Goal: Information Seeking & Learning: Learn about a topic

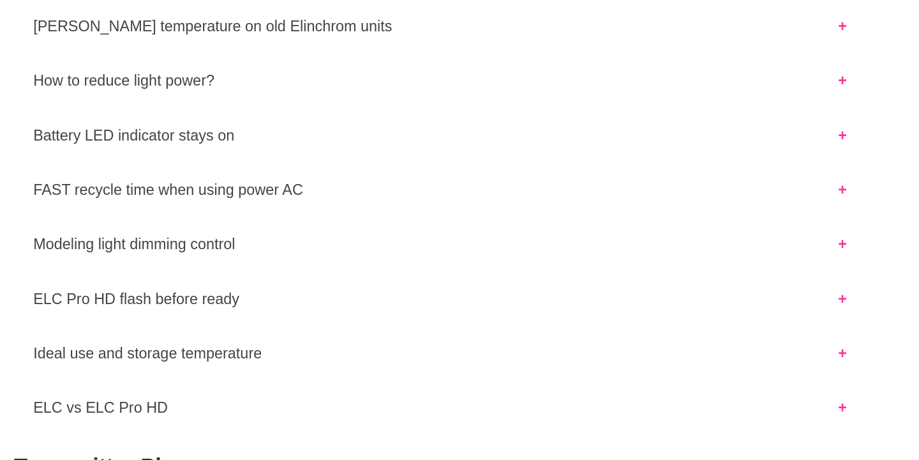
scroll to position [2828, 0]
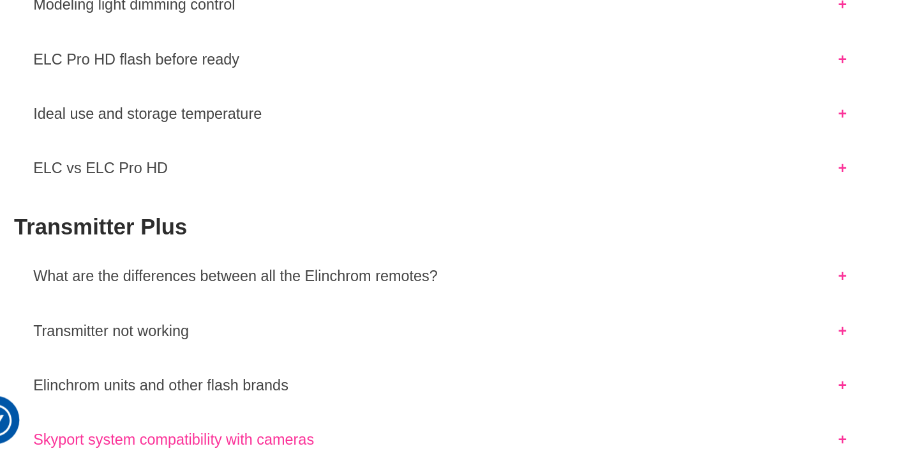
click at [108, 436] on button "Skyport system compatibility with cameras" at bounding box center [289, 444] width 509 height 17
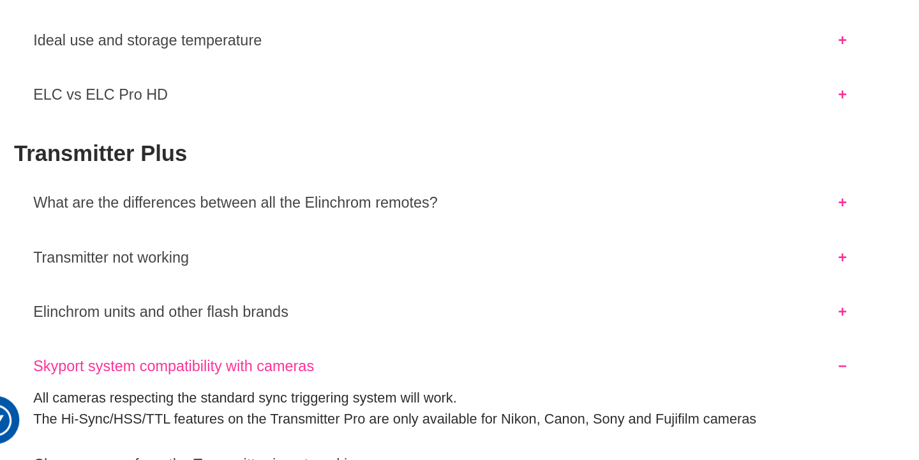
scroll to position [2883, 0]
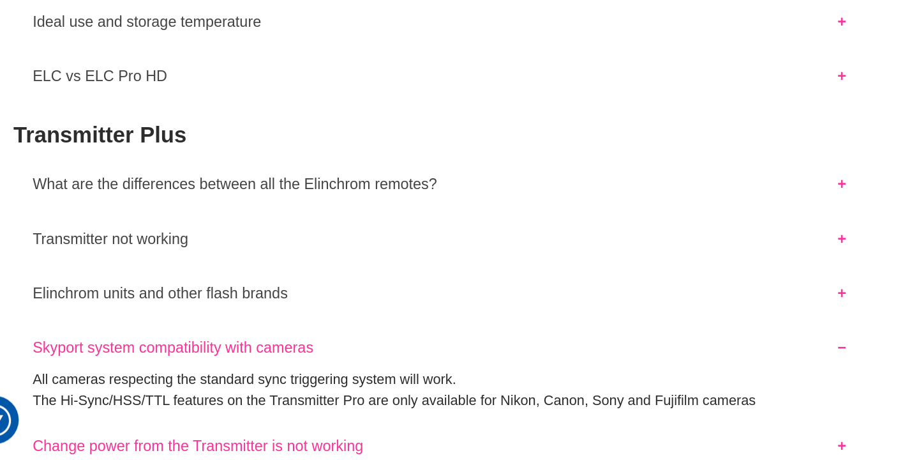
click at [109, 440] on button "Change power from the Transmitter is not working" at bounding box center [289, 448] width 509 height 17
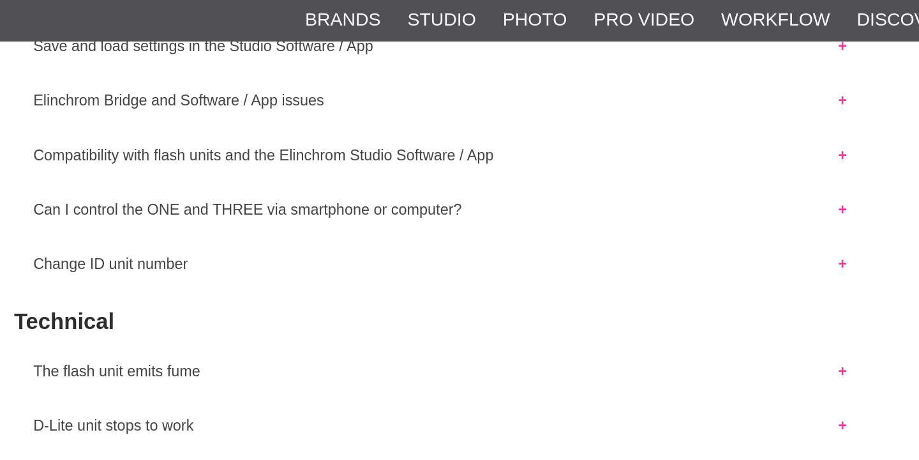
scroll to position [2324, 0]
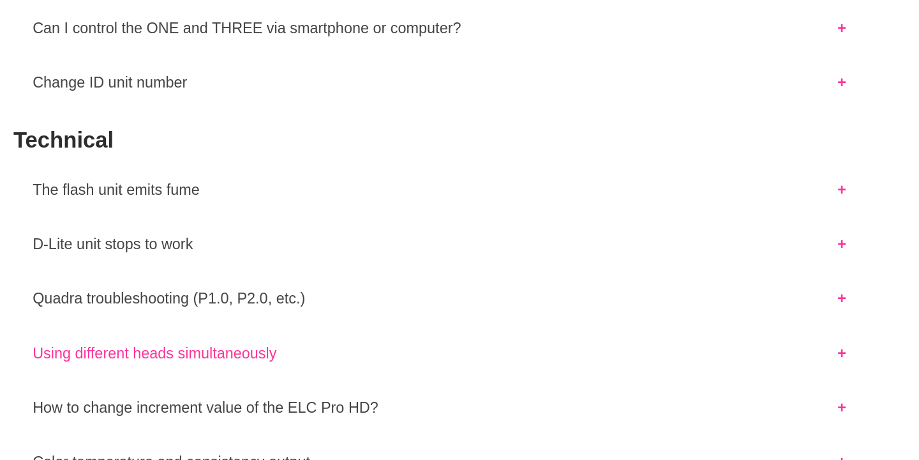
click at [108, 322] on button "Using different heads simultaneously" at bounding box center [289, 330] width 509 height 17
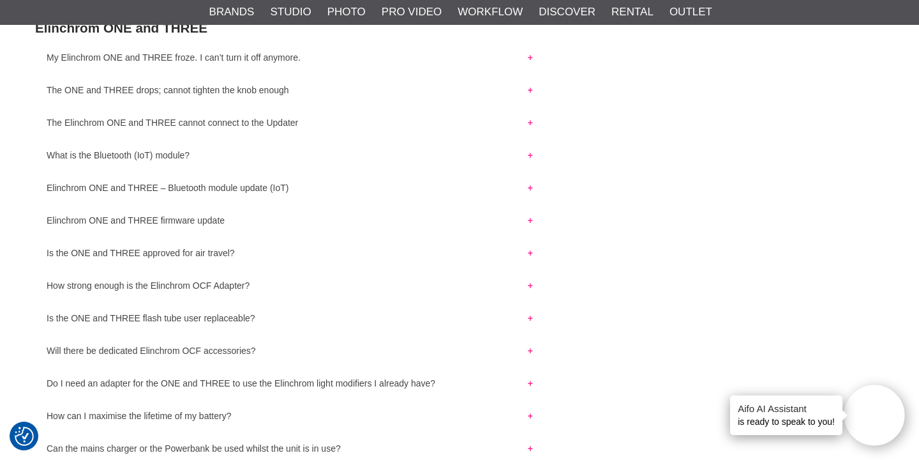
scroll to position [0, 0]
